Goal: Transaction & Acquisition: Purchase product/service

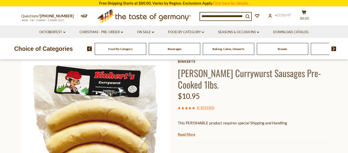
scroll to position [23, 0]
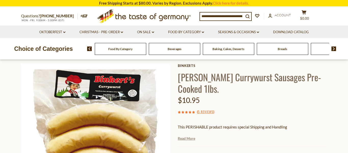
click at [187, 140] on link "Read More" at bounding box center [186, 138] width 17 height 5
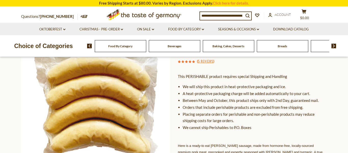
scroll to position [63, 0]
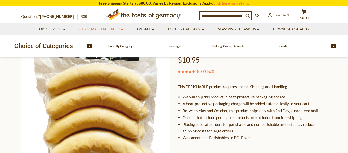
click at [121, 30] on icon "dropdown_arrow" at bounding box center [122, 30] width 2 height 2
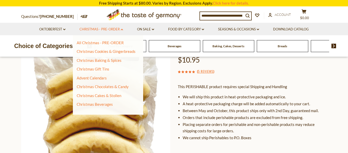
click at [121, 30] on icon "dropdown_arrow" at bounding box center [122, 30] width 2 height 2
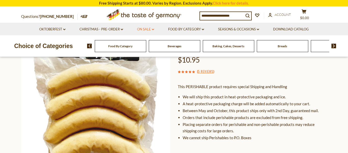
click at [153, 29] on icon at bounding box center [153, 30] width 2 height 2
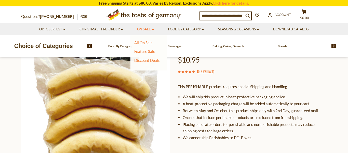
click at [153, 29] on icon at bounding box center [153, 30] width 2 height 2
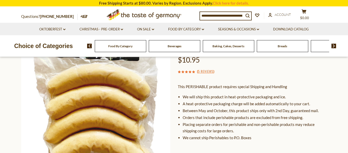
click at [213, 16] on input at bounding box center [222, 15] width 44 height 7
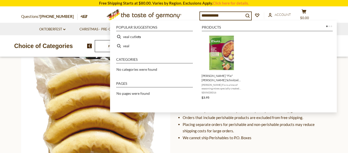
type input "**********"
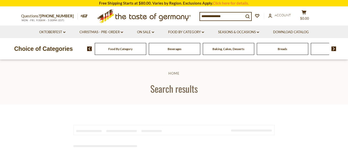
type input "**********"
click at [121, 48] on span "Food By Category" at bounding box center [120, 49] width 24 height 4
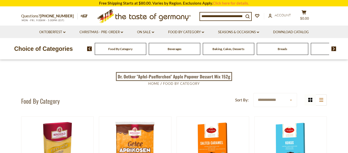
click at [125, 49] on span "Food By Category" at bounding box center [120, 49] width 24 height 4
click at [334, 48] on img at bounding box center [334, 48] width 5 height 5
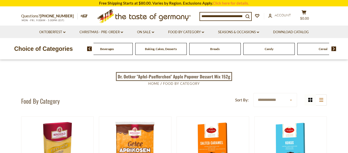
click at [334, 48] on img at bounding box center [334, 48] width 5 height 5
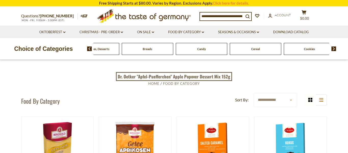
click at [334, 48] on img at bounding box center [334, 48] width 5 height 5
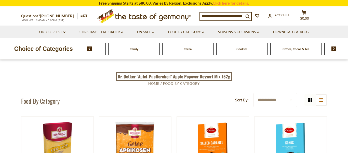
click at [334, 48] on img at bounding box center [334, 48] width 5 height 5
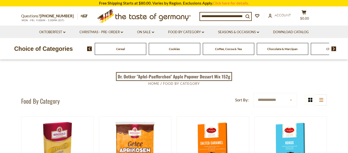
click at [334, 48] on img at bounding box center [334, 48] width 5 height 5
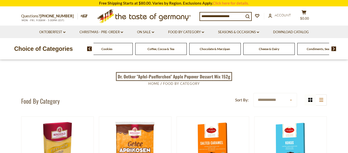
click at [334, 48] on img at bounding box center [334, 48] width 5 height 5
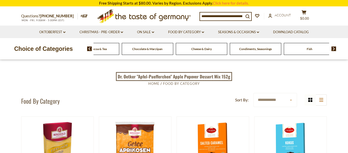
click at [334, 48] on img at bounding box center [334, 48] width 5 height 5
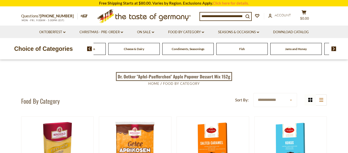
click at [334, 48] on img at bounding box center [334, 48] width 5 height 5
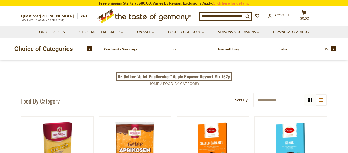
click at [334, 48] on img at bounding box center [334, 48] width 5 height 5
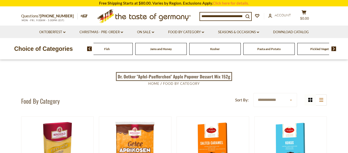
click at [334, 48] on img at bounding box center [334, 48] width 5 height 5
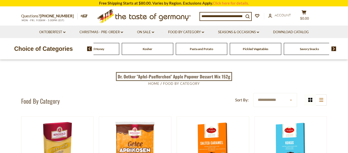
click at [334, 48] on img at bounding box center [334, 48] width 5 height 5
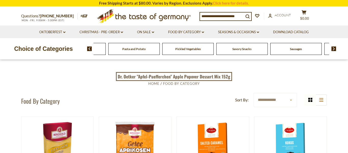
click at [334, 48] on img at bounding box center [334, 48] width 5 height 5
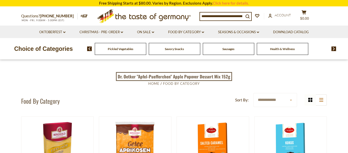
click at [232, 48] on span "Sausages" at bounding box center [229, 49] width 12 height 4
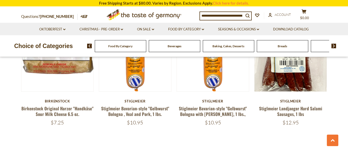
scroll to position [1201, 0]
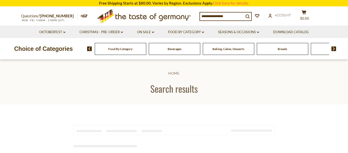
type input "**********"
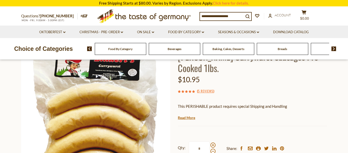
scroll to position [63, 0]
